Goal: Task Accomplishment & Management: Complete application form

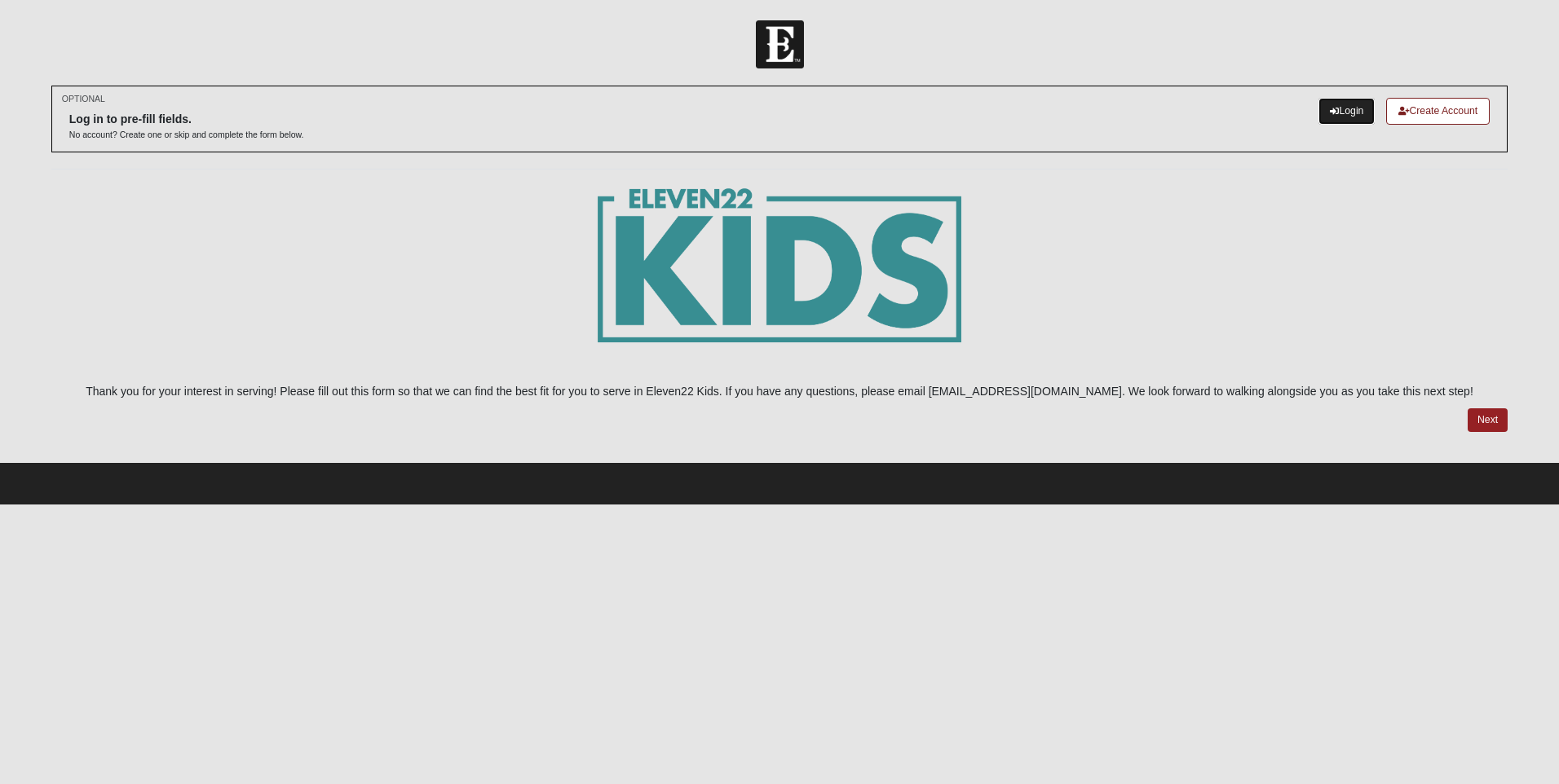
click at [1340, 106] on link "Login" at bounding box center [1347, 111] width 56 height 27
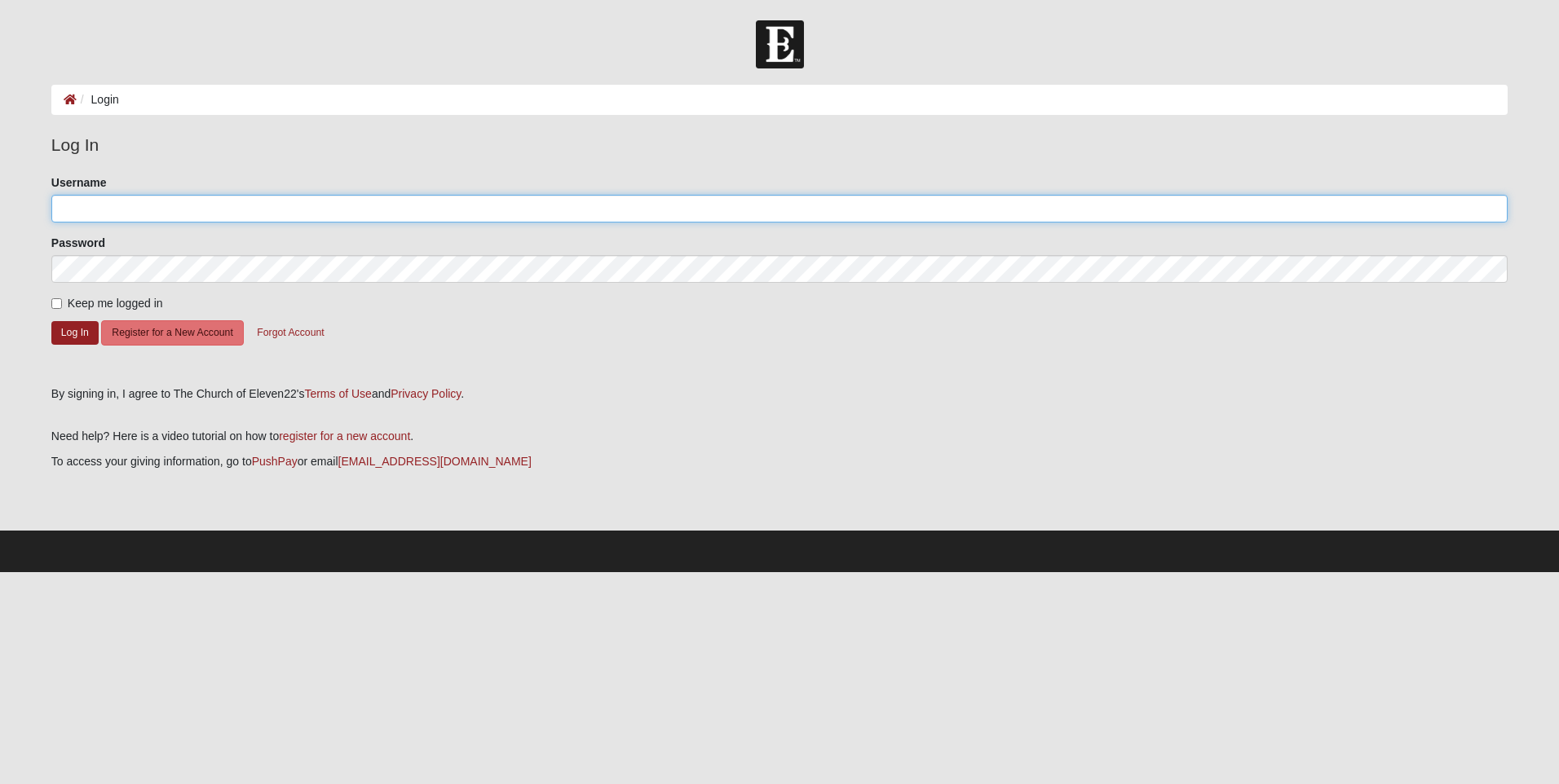
type input "1122-Anne"
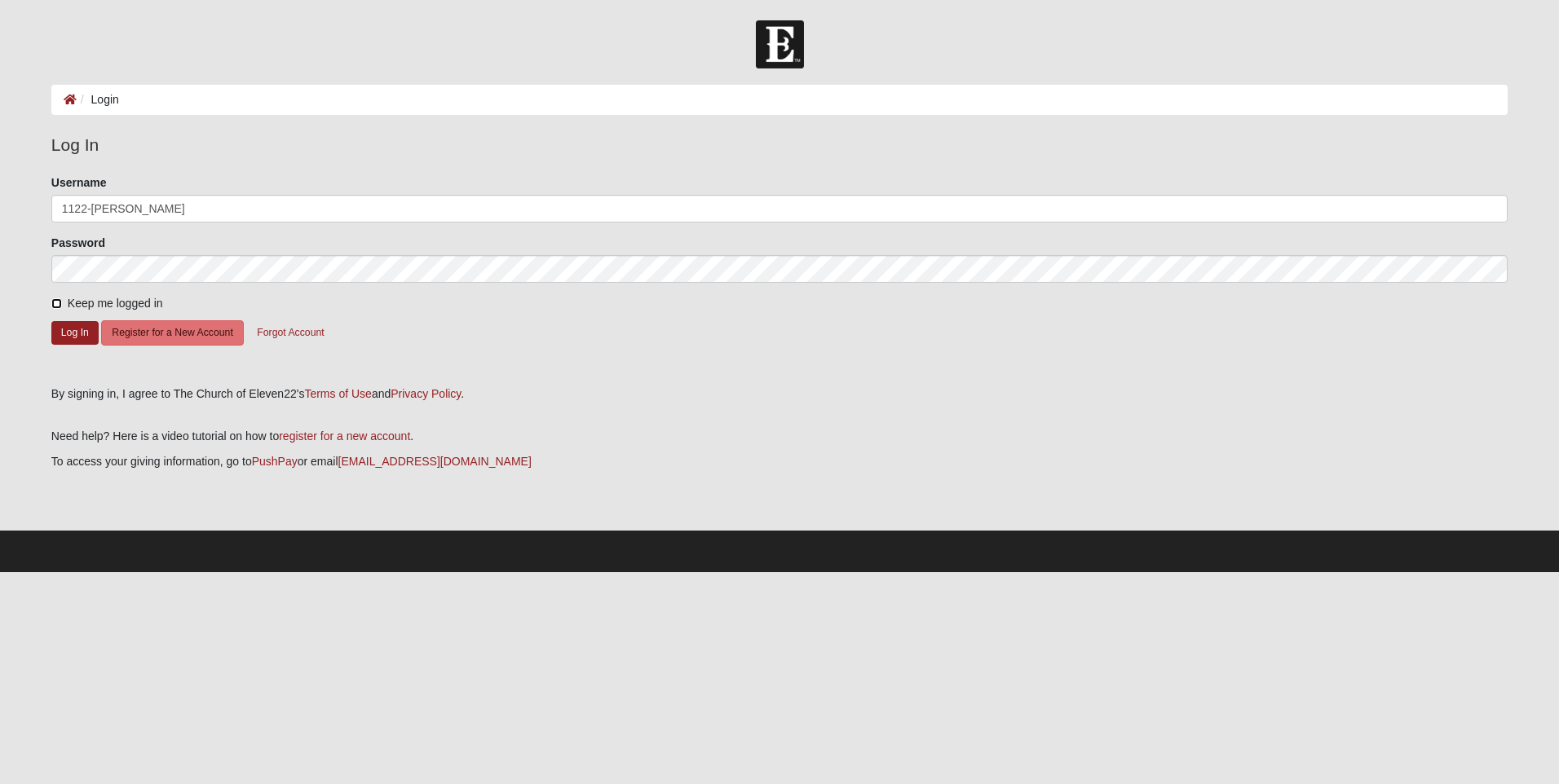
click at [55, 302] on input "Keep me logged in" at bounding box center [57, 304] width 10 height 10
checkbox input "true"
click at [68, 327] on button "Log In" at bounding box center [75, 333] width 47 height 24
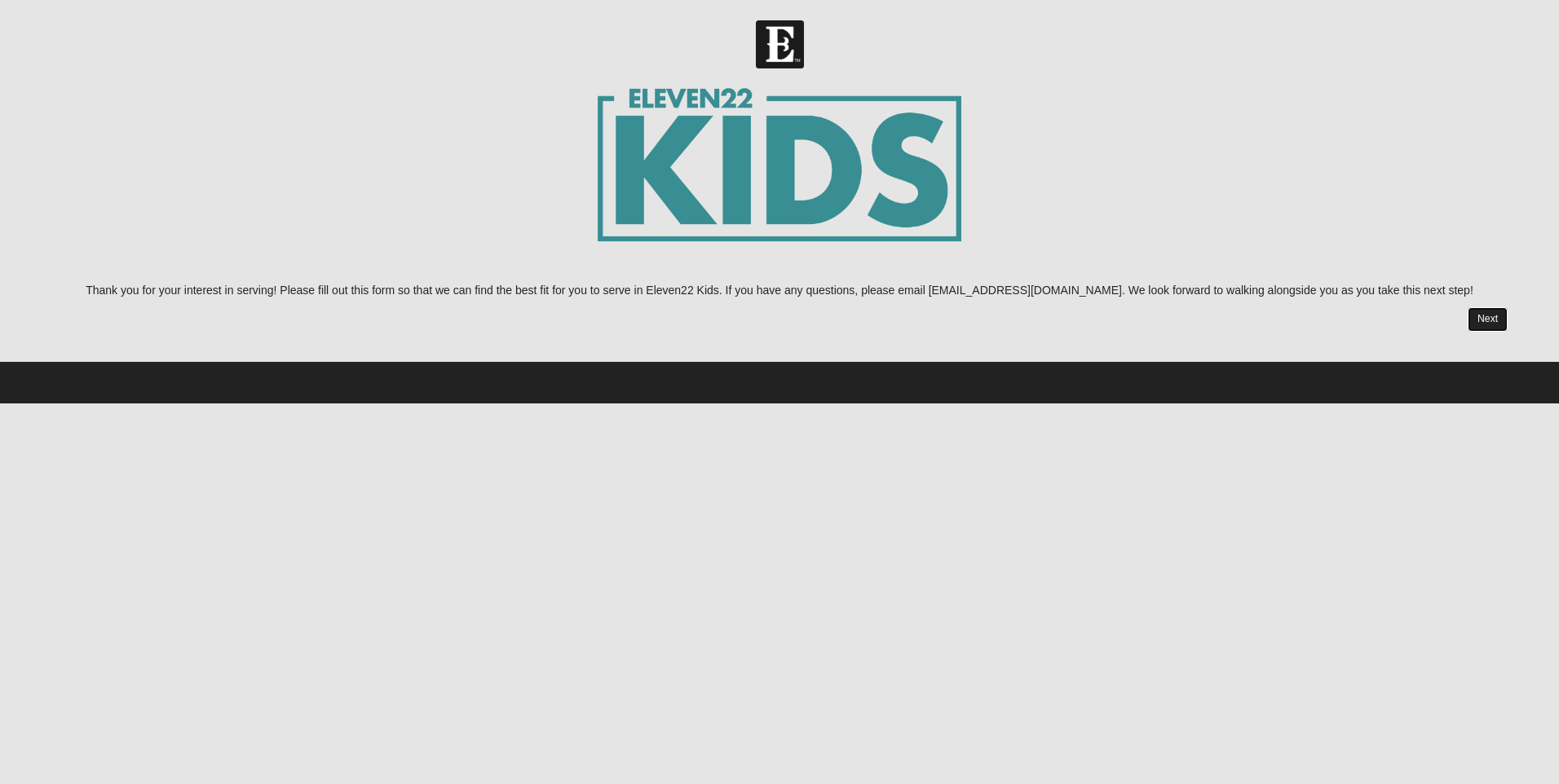
click at [1484, 313] on link "Next" at bounding box center [1488, 319] width 40 height 24
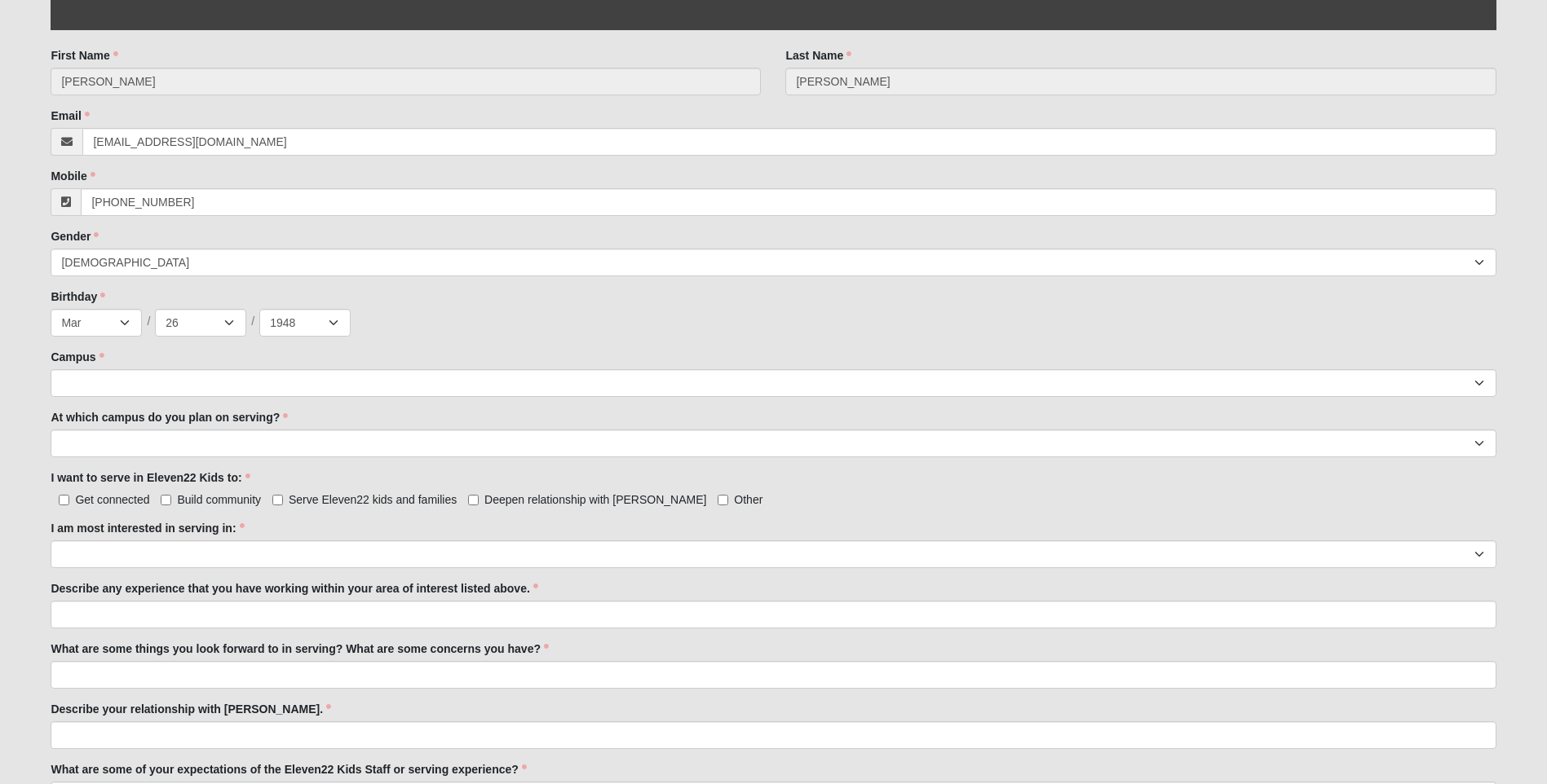
scroll to position [558, 0]
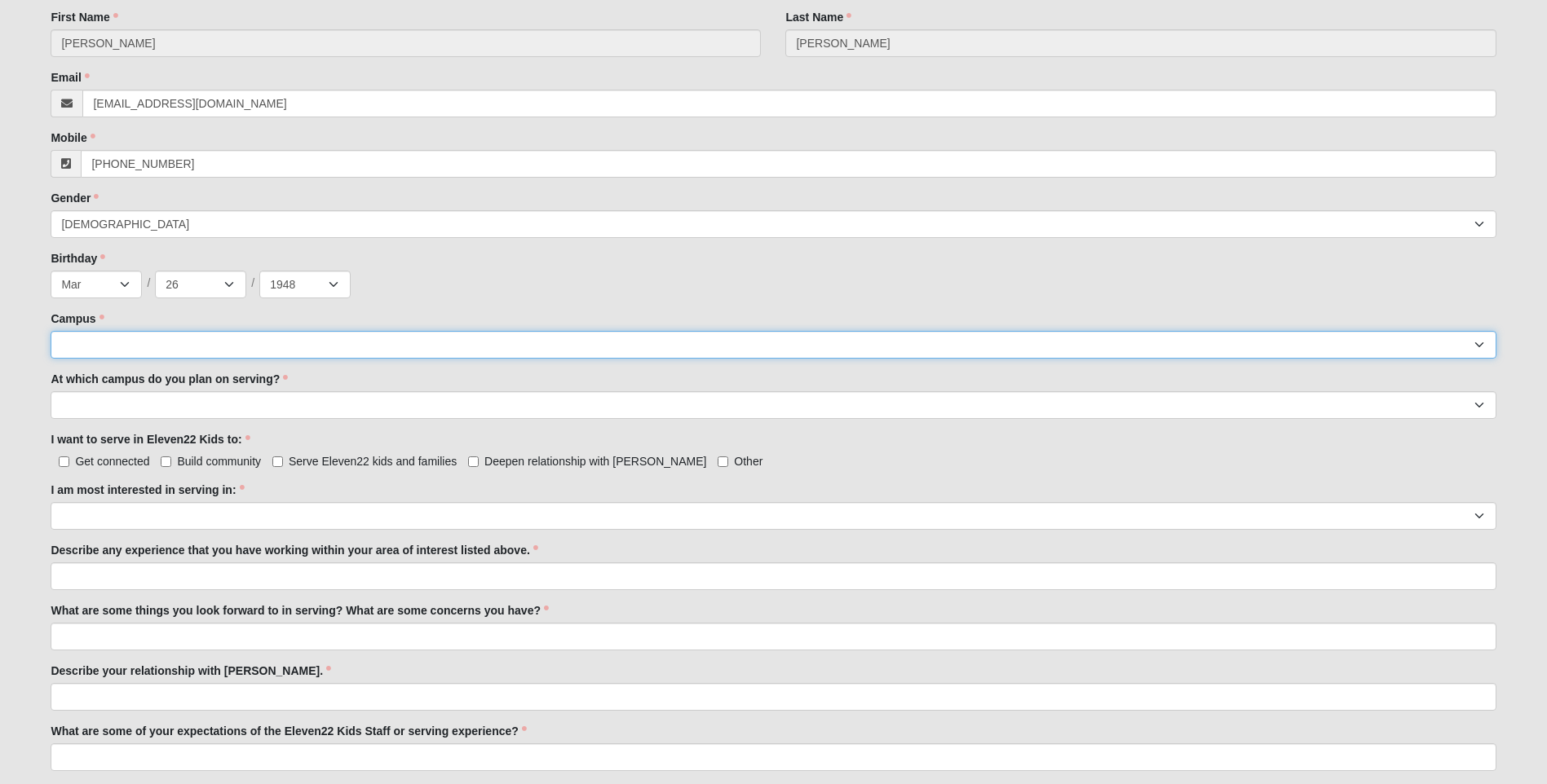
click at [103, 342] on select "Arlington Baymeadows Eleven22 Online Fleming Island Jesup Mandarin North Jax Or…" at bounding box center [773, 345] width 1445 height 28
select select "19"
click at [51, 331] on select "Arlington Baymeadows Eleven22 Online Fleming Island Jesup Mandarin North Jax Or…" at bounding box center [773, 345] width 1445 height 28
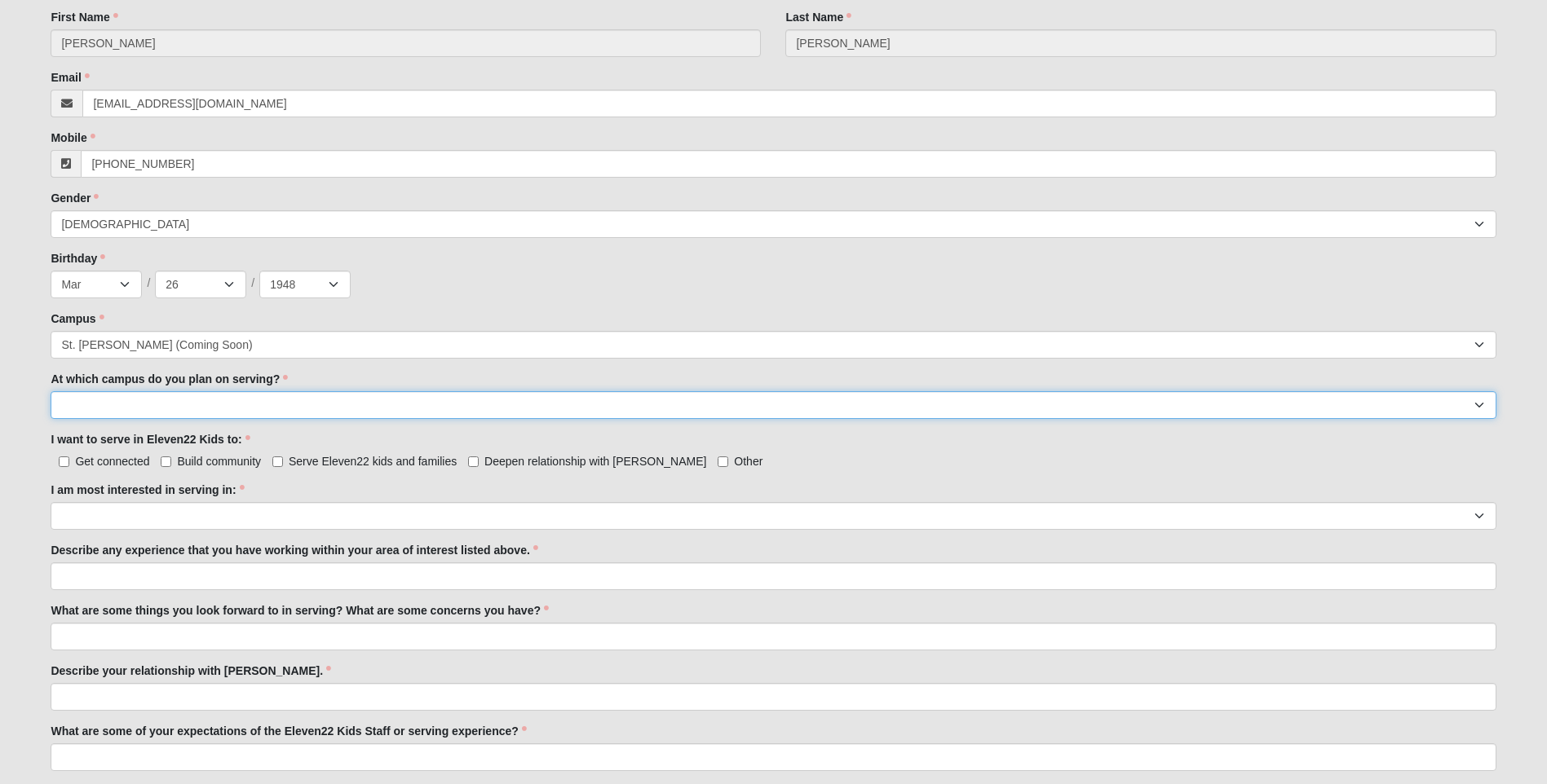
click at [93, 401] on select "Arlington Baymeadows Fleming Island Jesup Mandarin North Jax Orange Park Palatk…" at bounding box center [773, 405] width 1445 height 28
select select "St. Augustine"
click at [51, 391] on select "Arlington Baymeadows Fleming Island Jesup Mandarin North Jax Orange Park Palatk…" at bounding box center [773, 405] width 1445 height 28
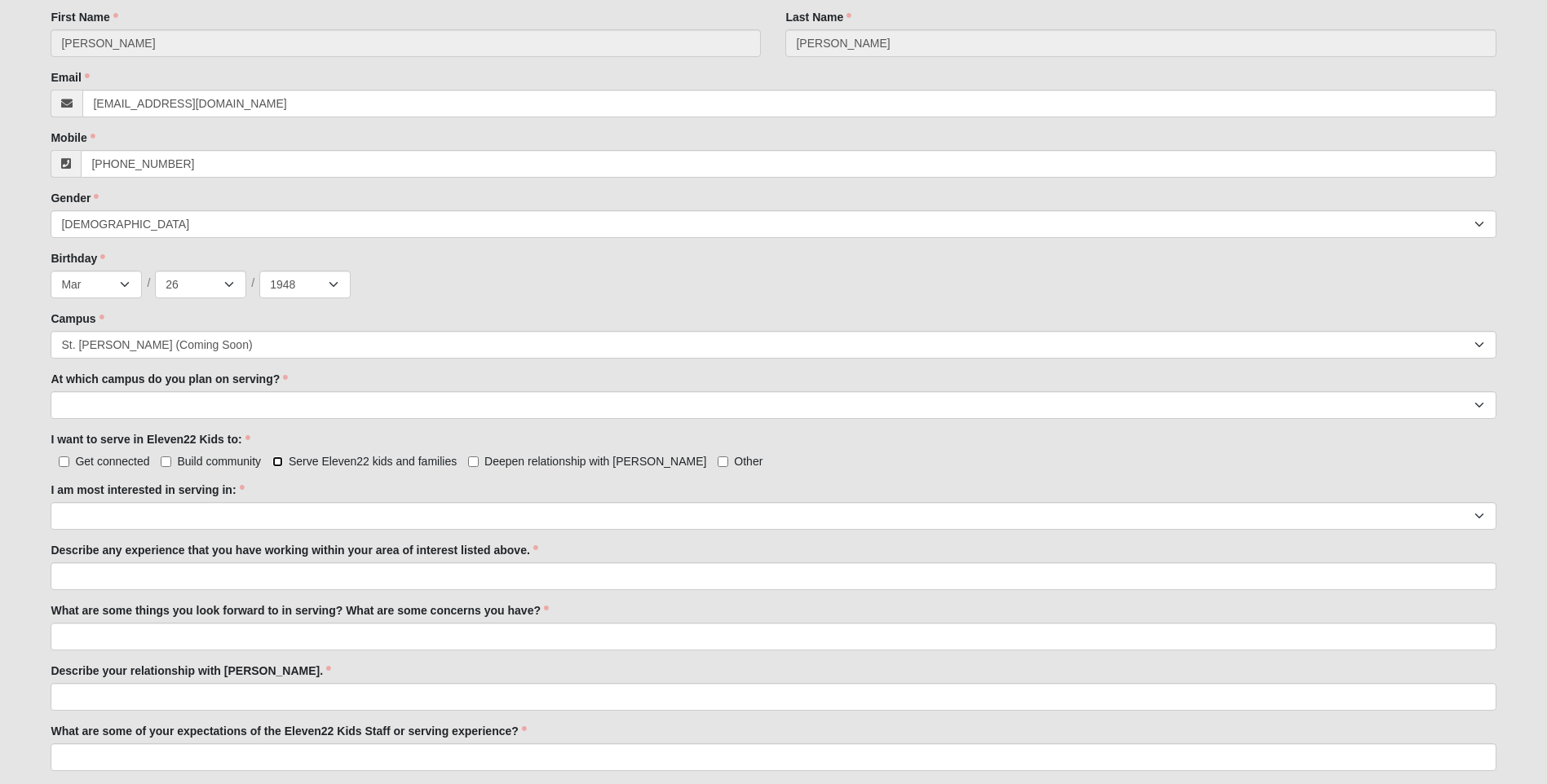
click at [277, 459] on input "Serve Eleven22 kids and families" at bounding box center [278, 462] width 10 height 10
checkbox input "true"
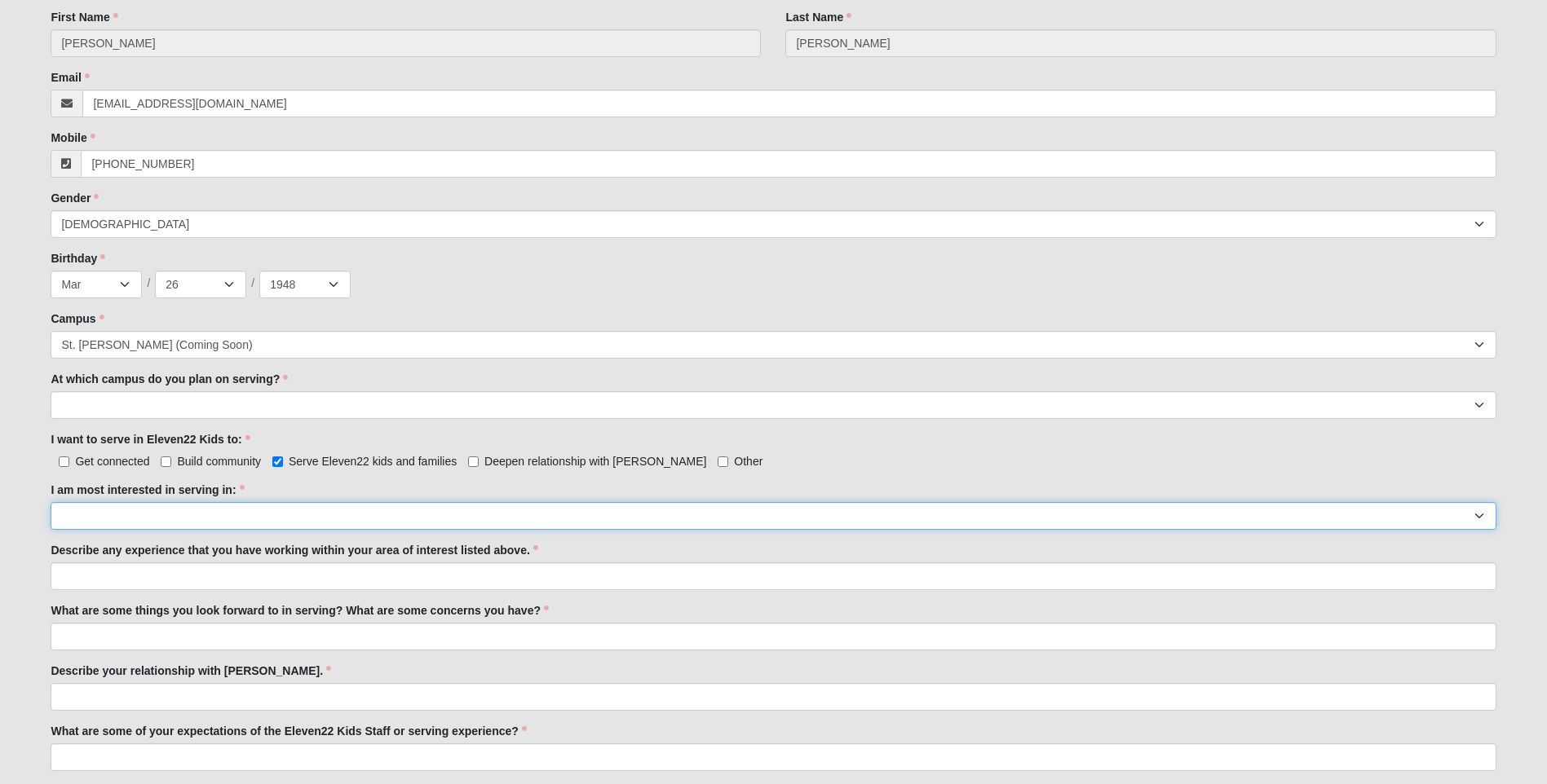
click at [70, 510] on select "Registration Tour Guide Preschool Disciple Group Leader Elementary Disciple Gro…" at bounding box center [773, 516] width 1445 height 28
select select "Undecided"
click at [51, 502] on select "Registration Tour Guide Preschool Disciple Group Leader Elementary Disciple Gro…" at bounding box center [773, 516] width 1445 height 28
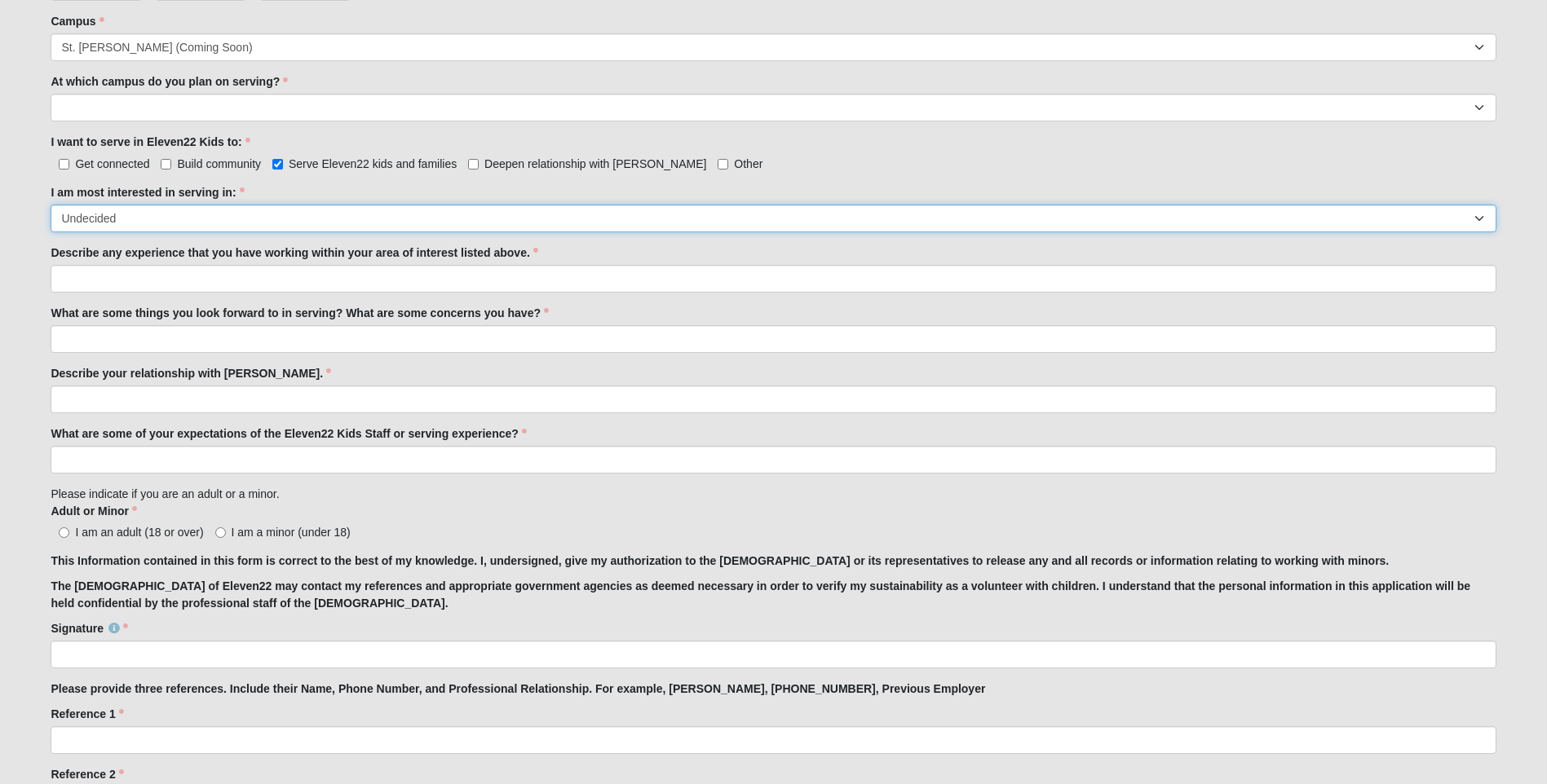
scroll to position [884, 0]
